Goal: Task Accomplishment & Management: Use online tool/utility

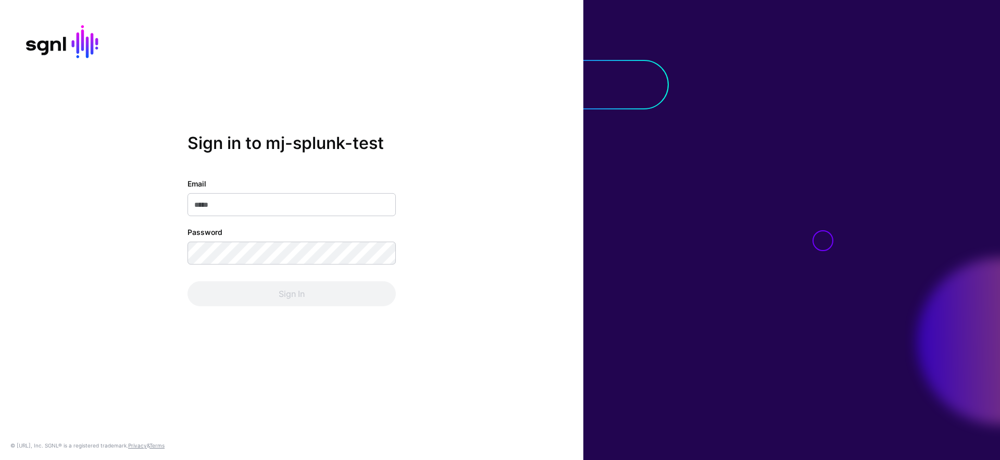
type input "**********"
click at [262, 288] on div "Sign In" at bounding box center [292, 293] width 208 height 25
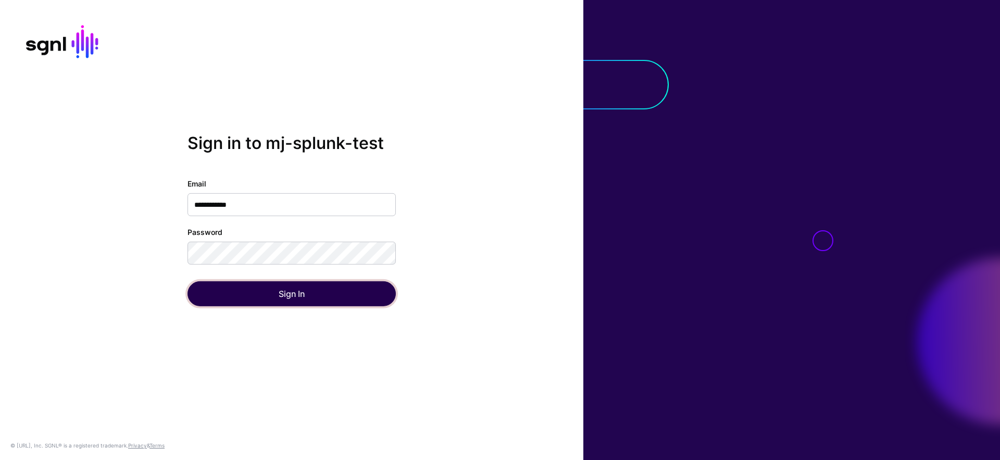
click at [262, 288] on button "Sign In" at bounding box center [292, 293] width 208 height 25
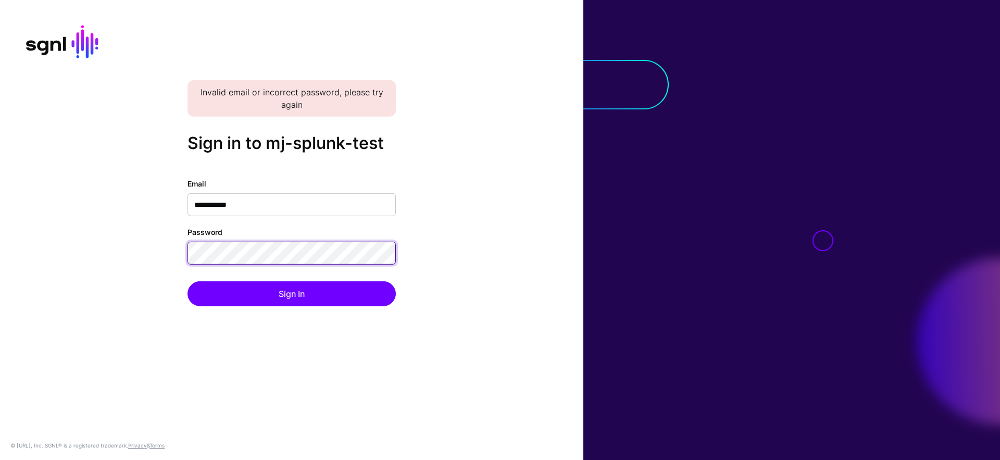
click at [188, 281] on button "Sign In" at bounding box center [292, 293] width 208 height 25
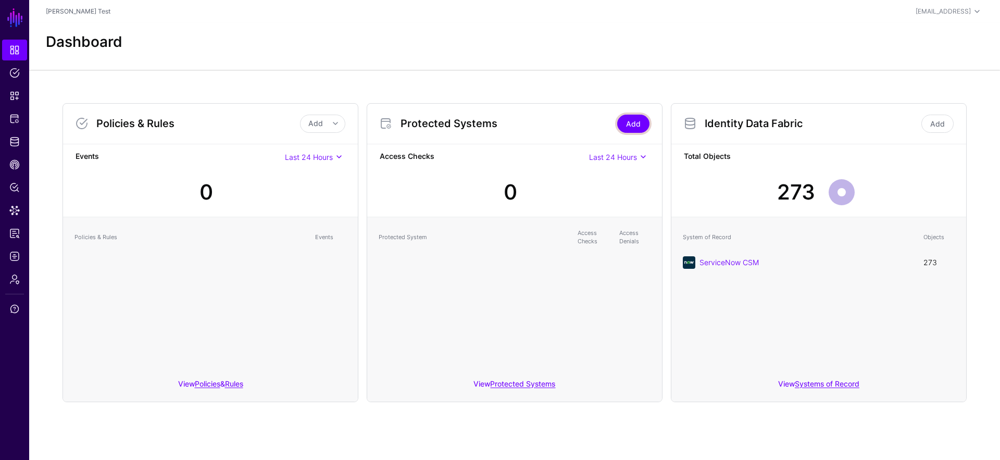
click at [628, 119] on link "Add" at bounding box center [633, 124] width 32 height 18
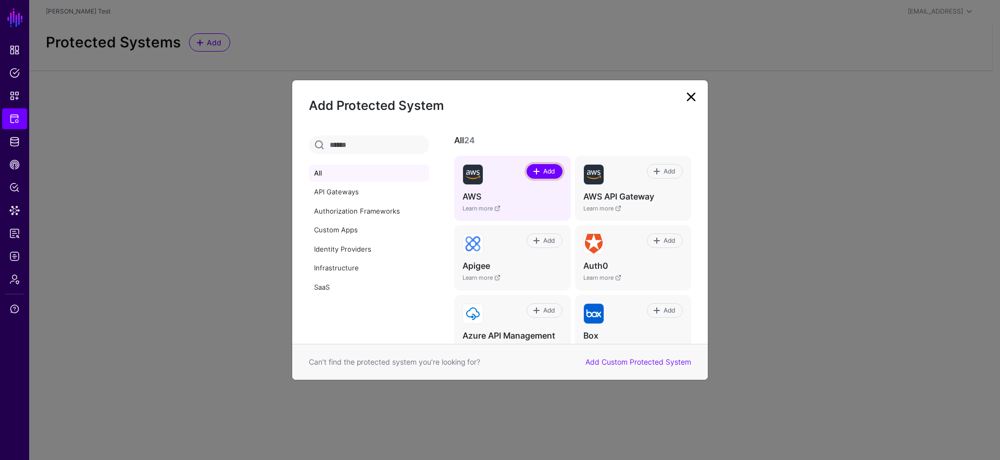
click at [542, 169] on span "Add" at bounding box center [549, 171] width 14 height 9
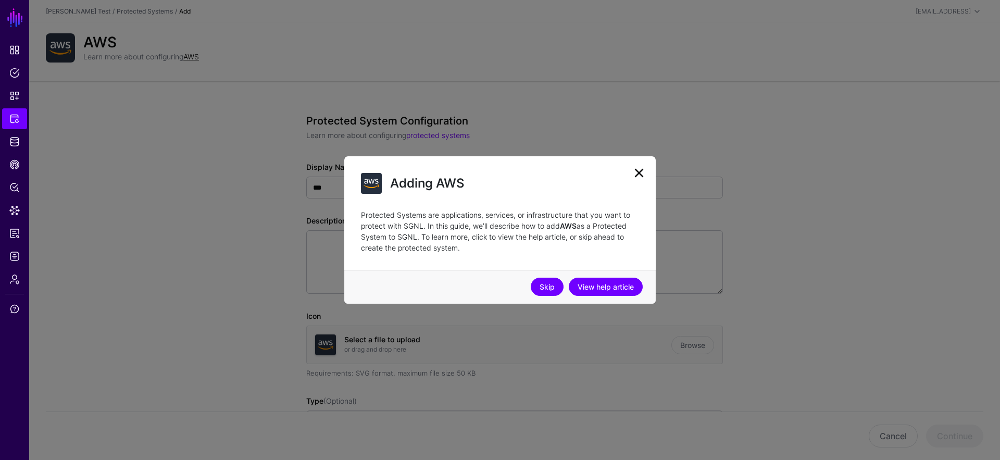
click at [548, 284] on link "Skip" at bounding box center [547, 287] width 33 height 18
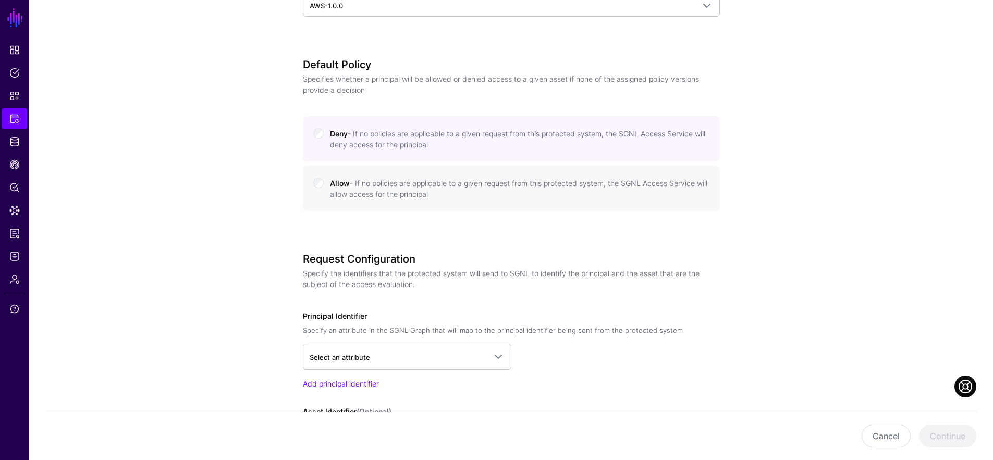
scroll to position [514, 0]
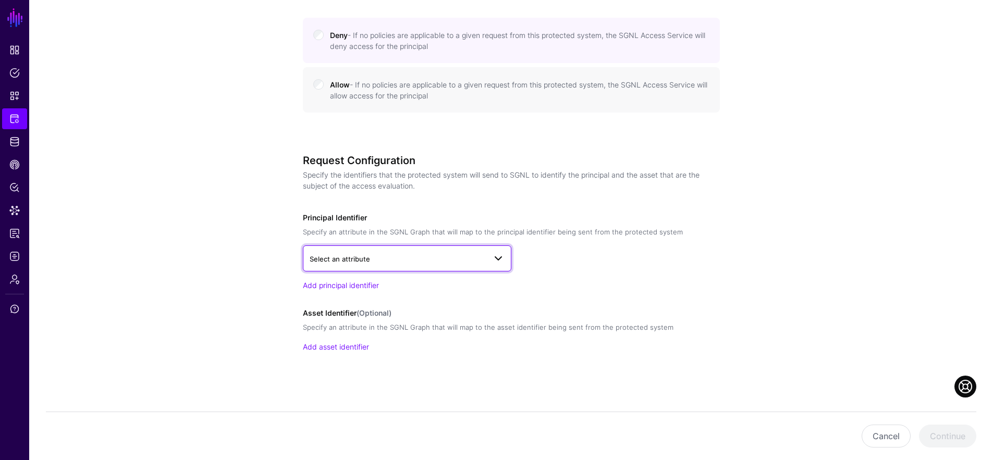
click at [400, 256] on span "Select an attribute" at bounding box center [397, 258] width 176 height 11
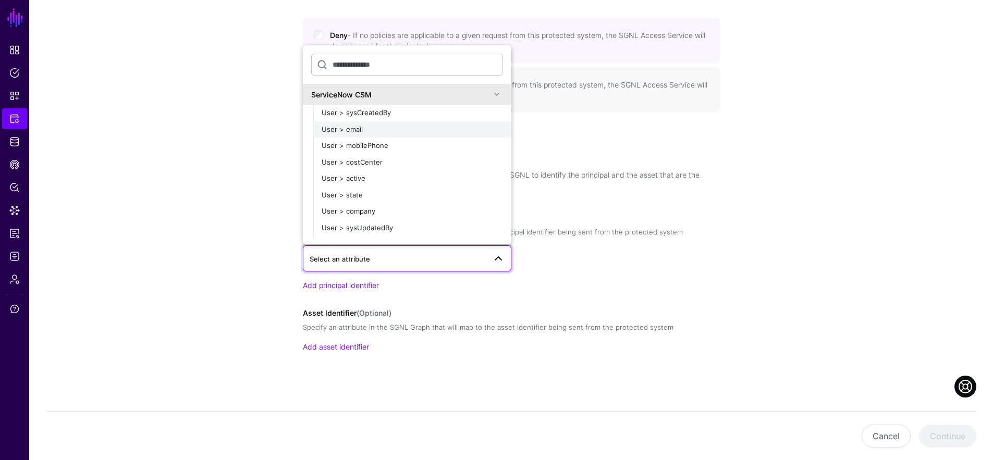
click at [426, 129] on div "User > email" at bounding box center [411, 130] width 181 height 10
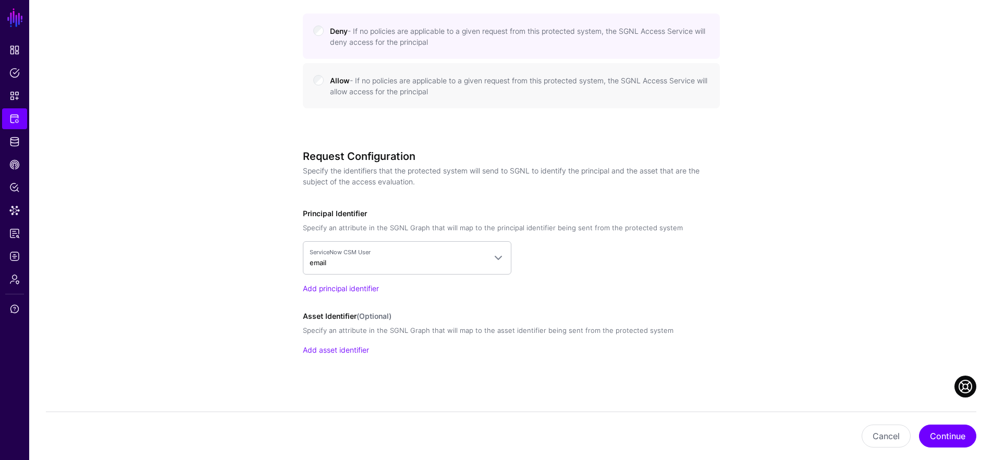
scroll to position [522, 0]
click at [344, 345] on link "Add asset identifier" at bounding box center [336, 346] width 66 height 9
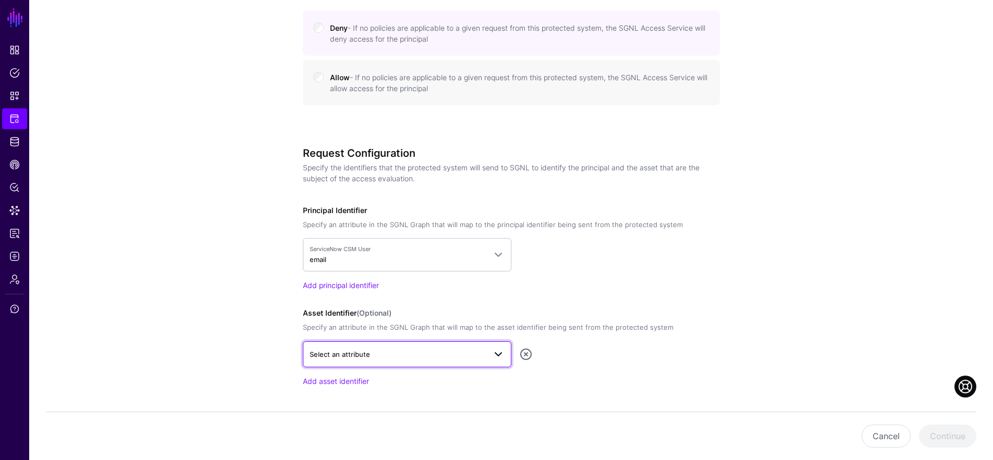
click at [360, 344] on link "Select an attribute" at bounding box center [407, 354] width 208 height 26
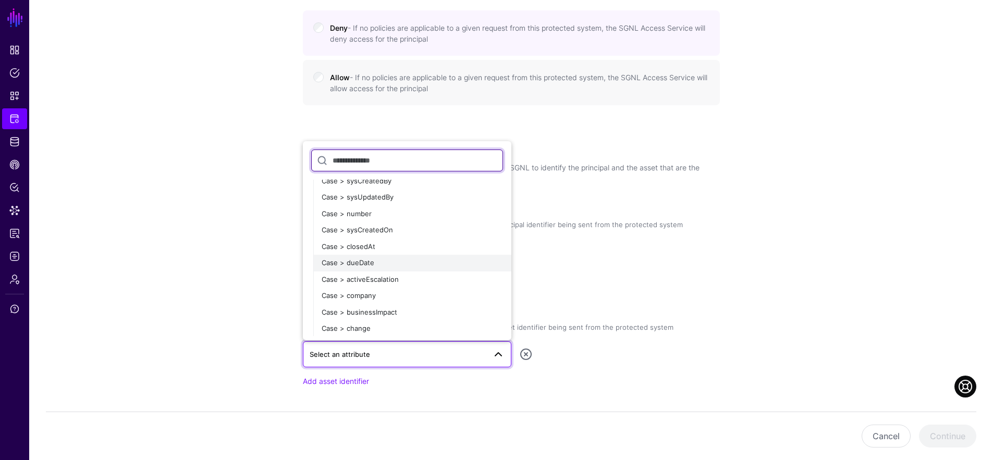
scroll to position [1402, 0]
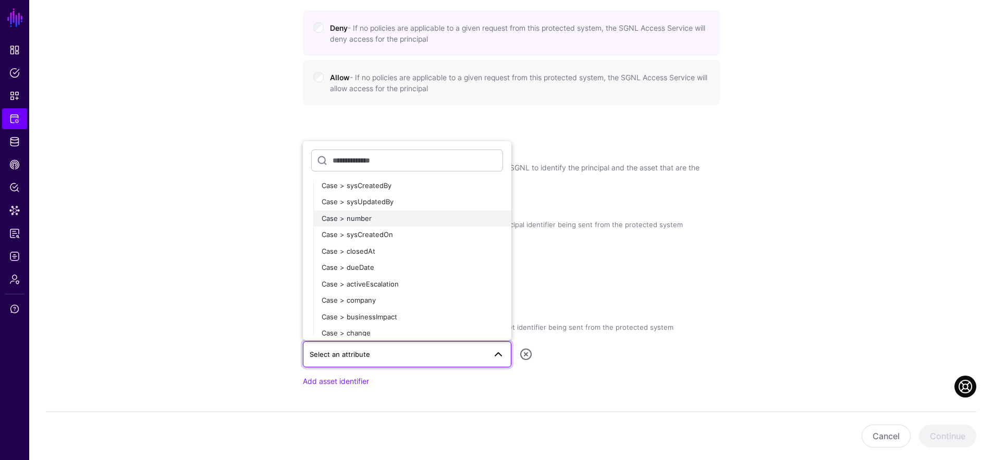
click at [379, 221] on div "Case > number" at bounding box center [411, 219] width 181 height 10
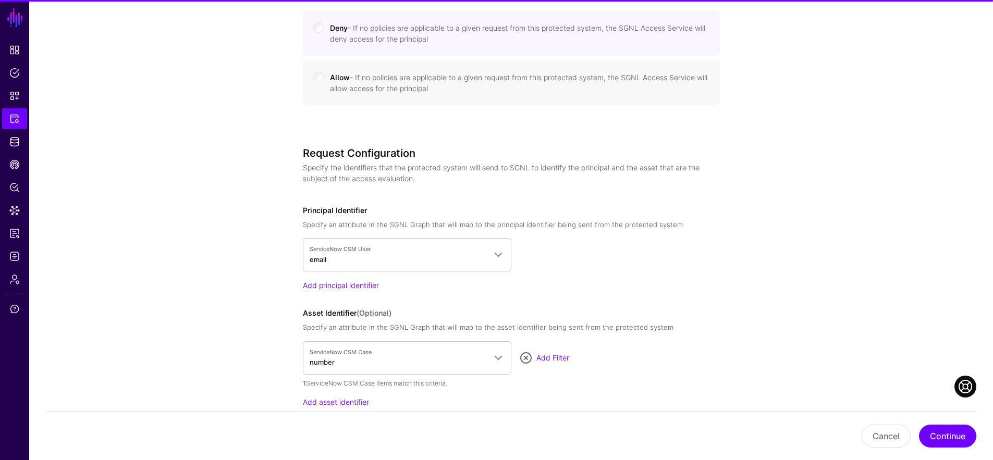
click at [688, 239] on div "ServiceNow CSM User email ServiceNow CSM User > sysCreatedBy User > email User …" at bounding box center [511, 254] width 417 height 33
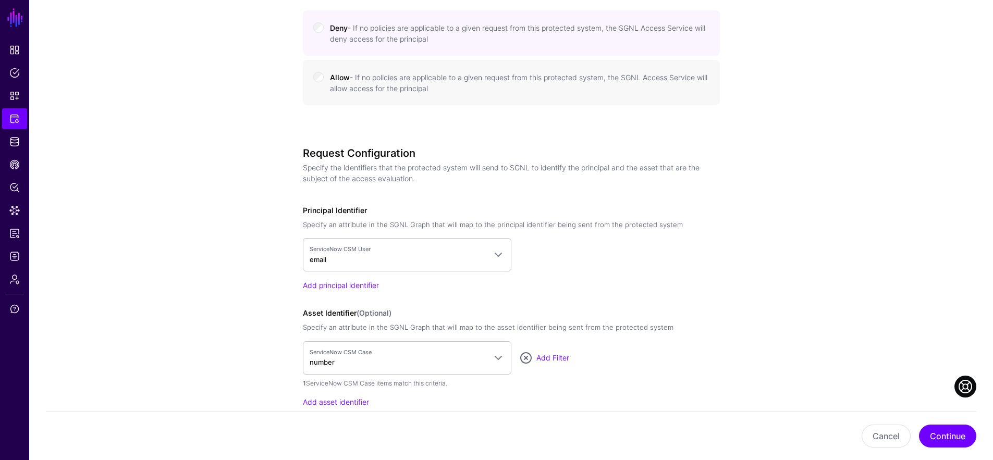
scroll to position [576, 0]
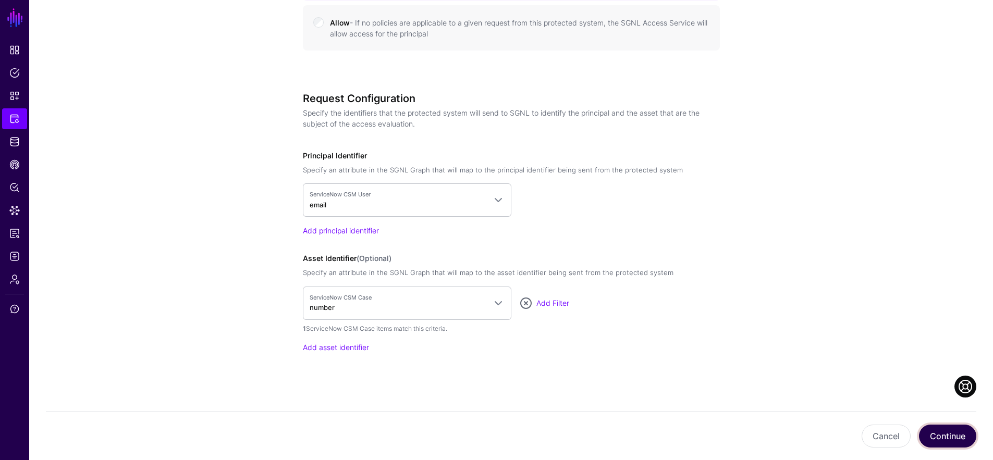
click at [960, 437] on button "Continue" at bounding box center [947, 436] width 57 height 23
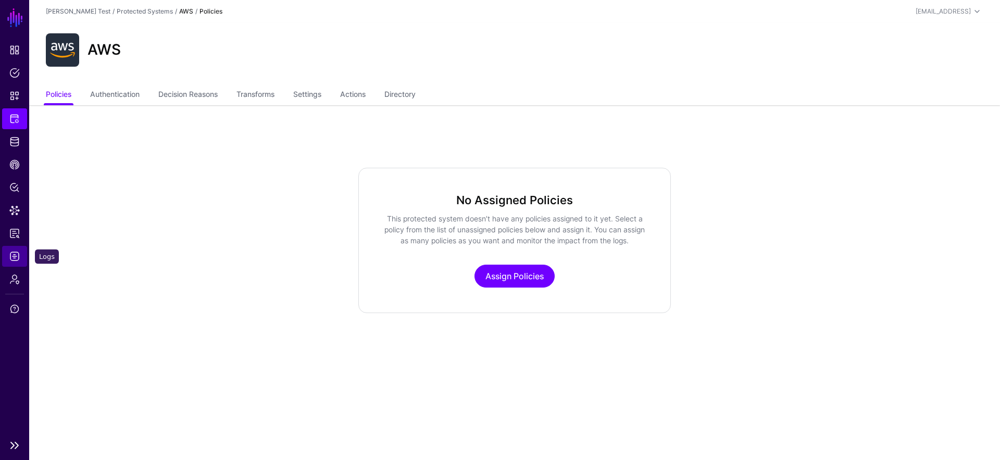
click at [22, 257] on link "Logs" at bounding box center [14, 256] width 25 height 21
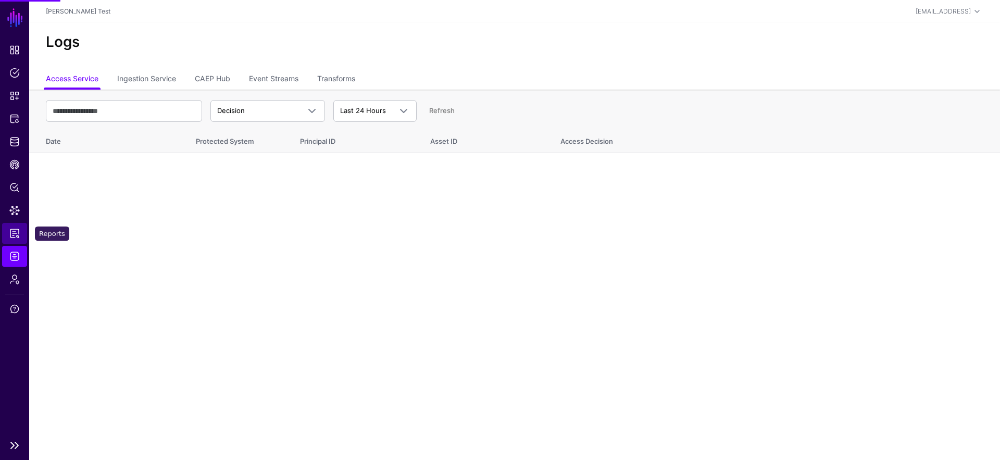
click at [19, 231] on span "Reports" at bounding box center [14, 233] width 10 height 10
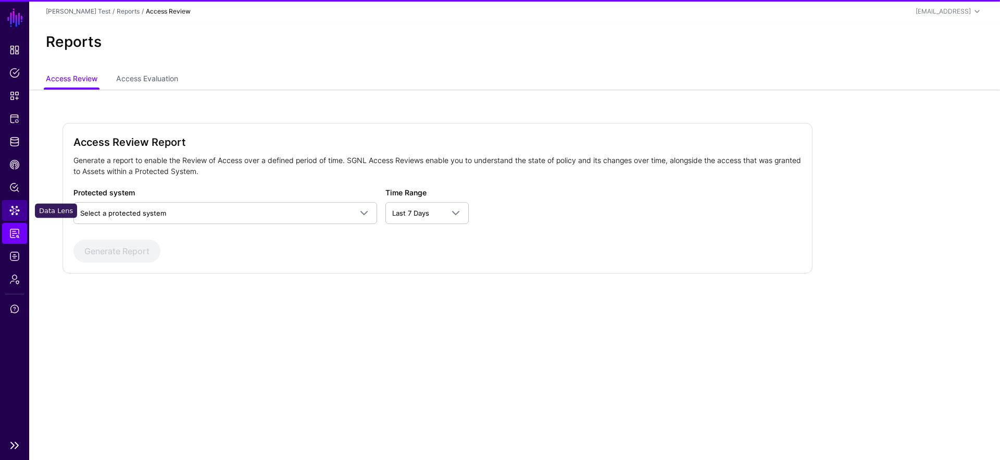
click at [20, 212] on link "Data Lens" at bounding box center [14, 210] width 25 height 21
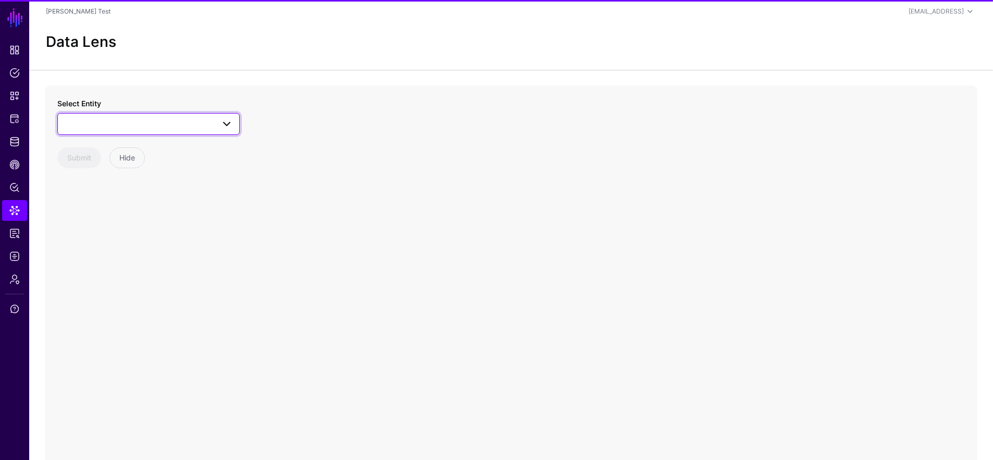
click at [128, 122] on span at bounding box center [148, 124] width 169 height 13
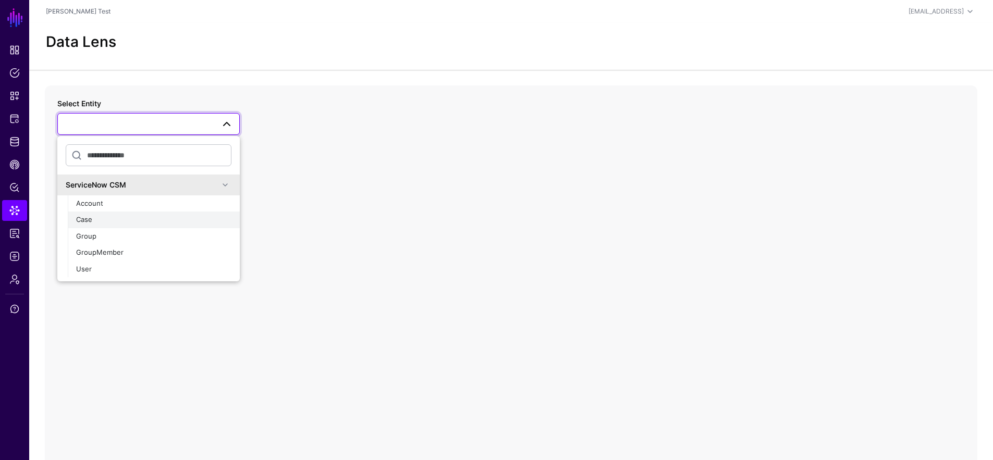
click at [138, 216] on div "Case" at bounding box center [153, 220] width 155 height 10
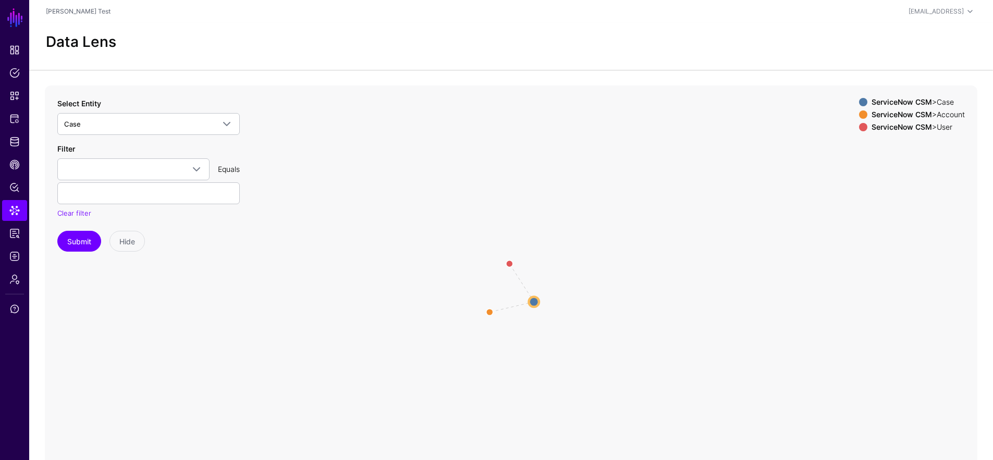
click at [530, 302] on circle at bounding box center [534, 301] width 10 height 10
